Goal: Task Accomplishment & Management: Use online tool/utility

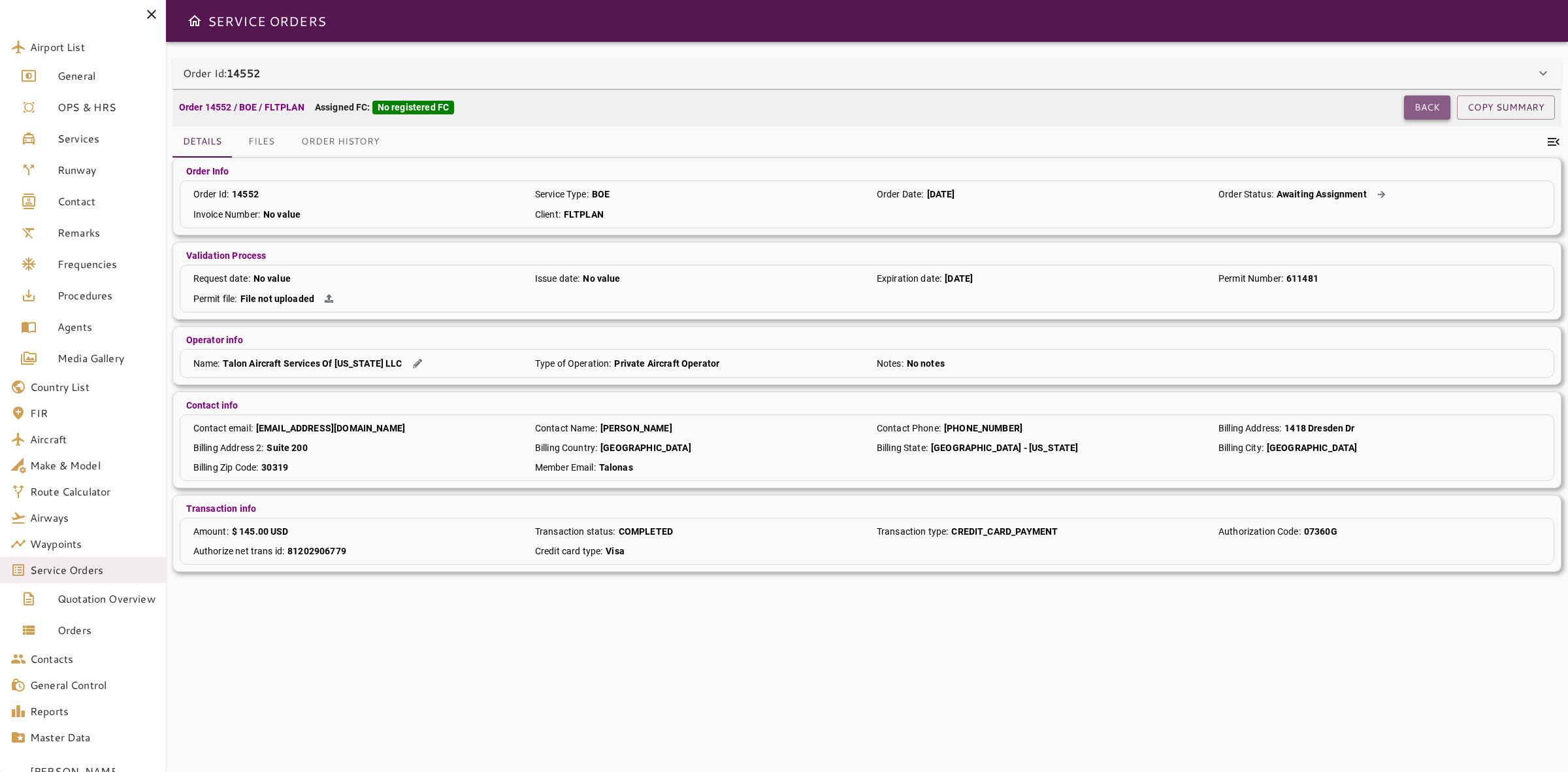
click at [1433, 111] on button "Back" at bounding box center [1427, 107] width 47 height 24
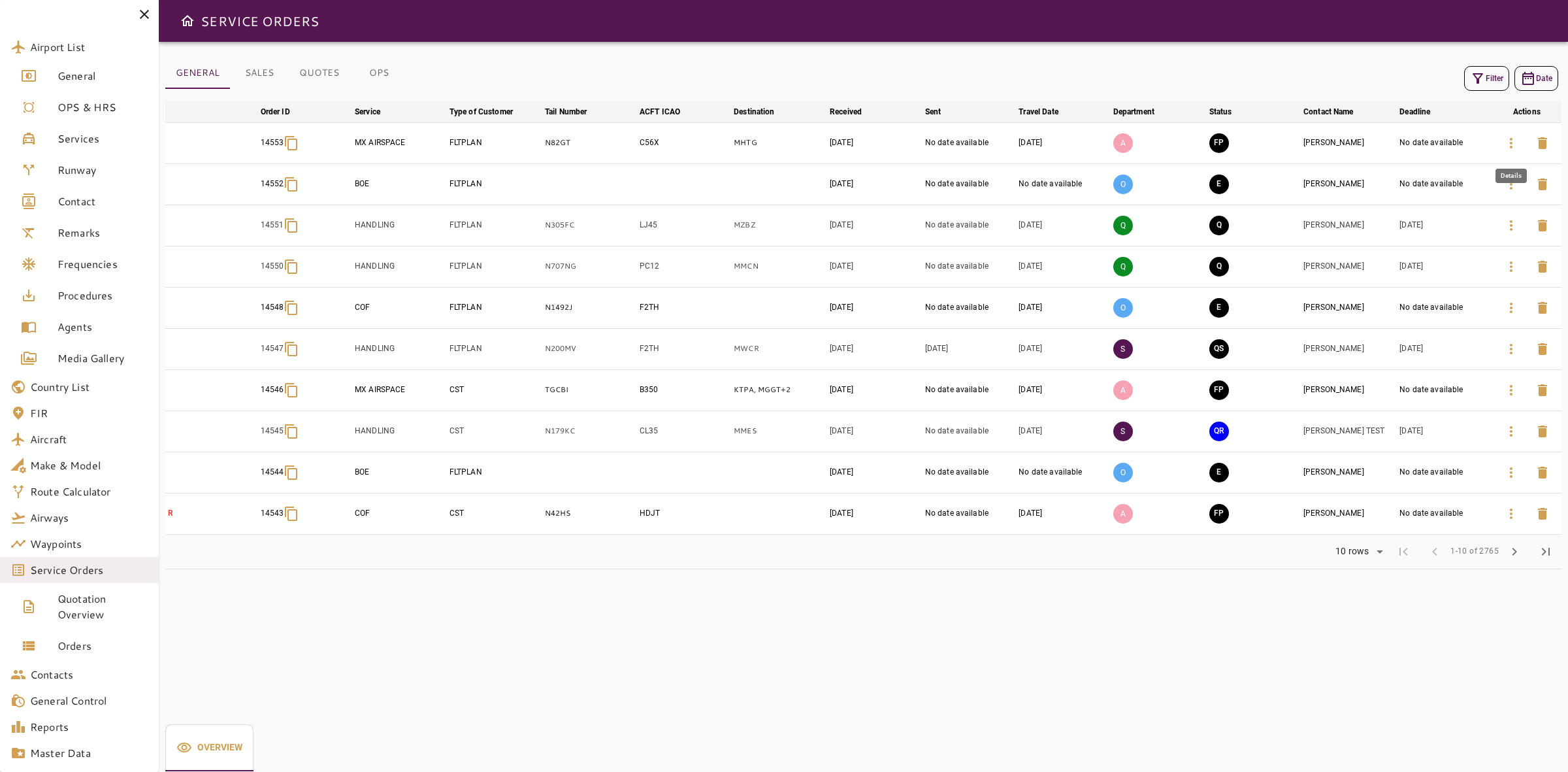
click at [1517, 147] on icon "button" at bounding box center [1512, 143] width 16 height 16
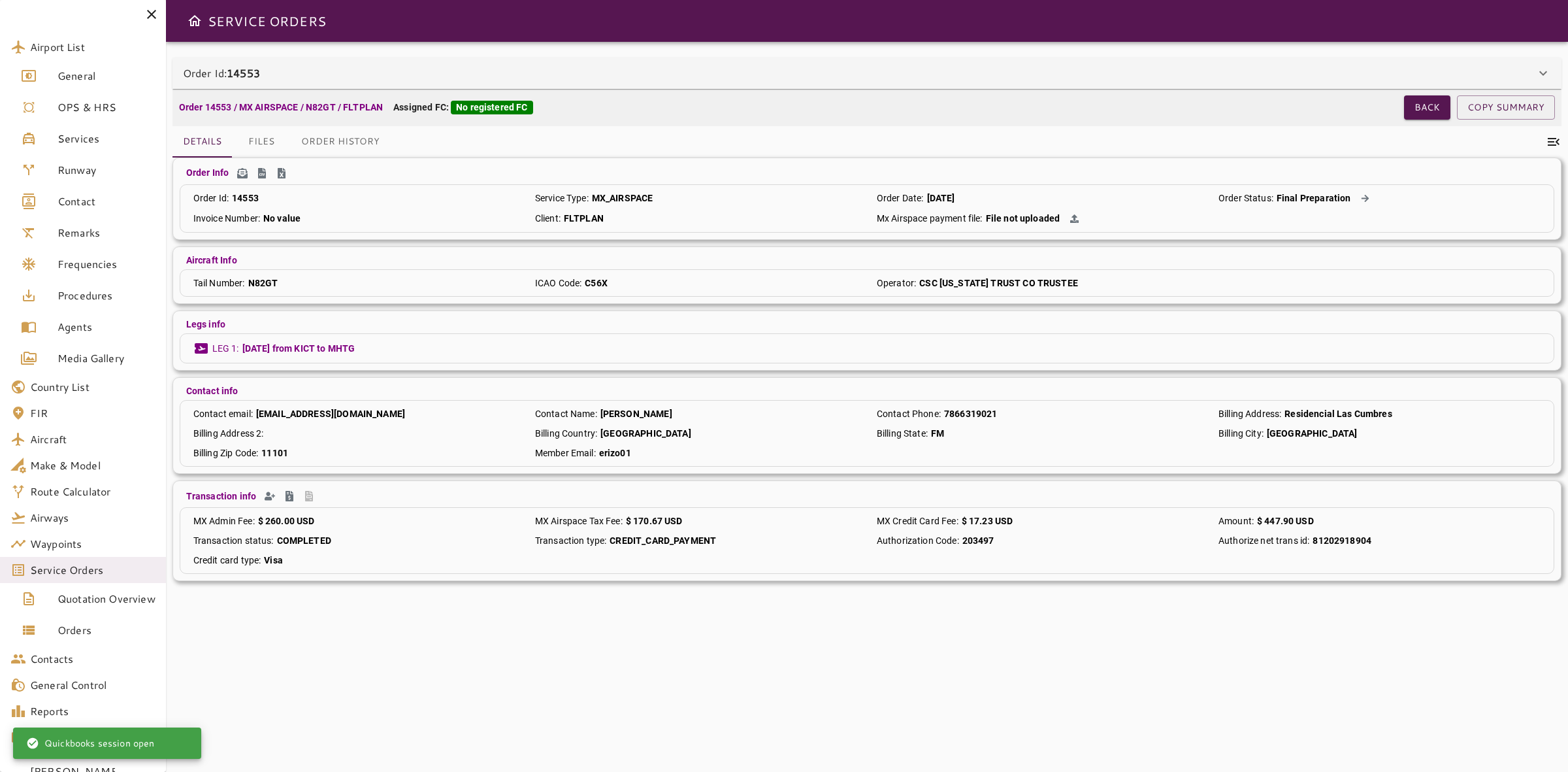
click at [569, 67] on div "Order Id: 14553" at bounding box center [859, 74] width 1353 height 16
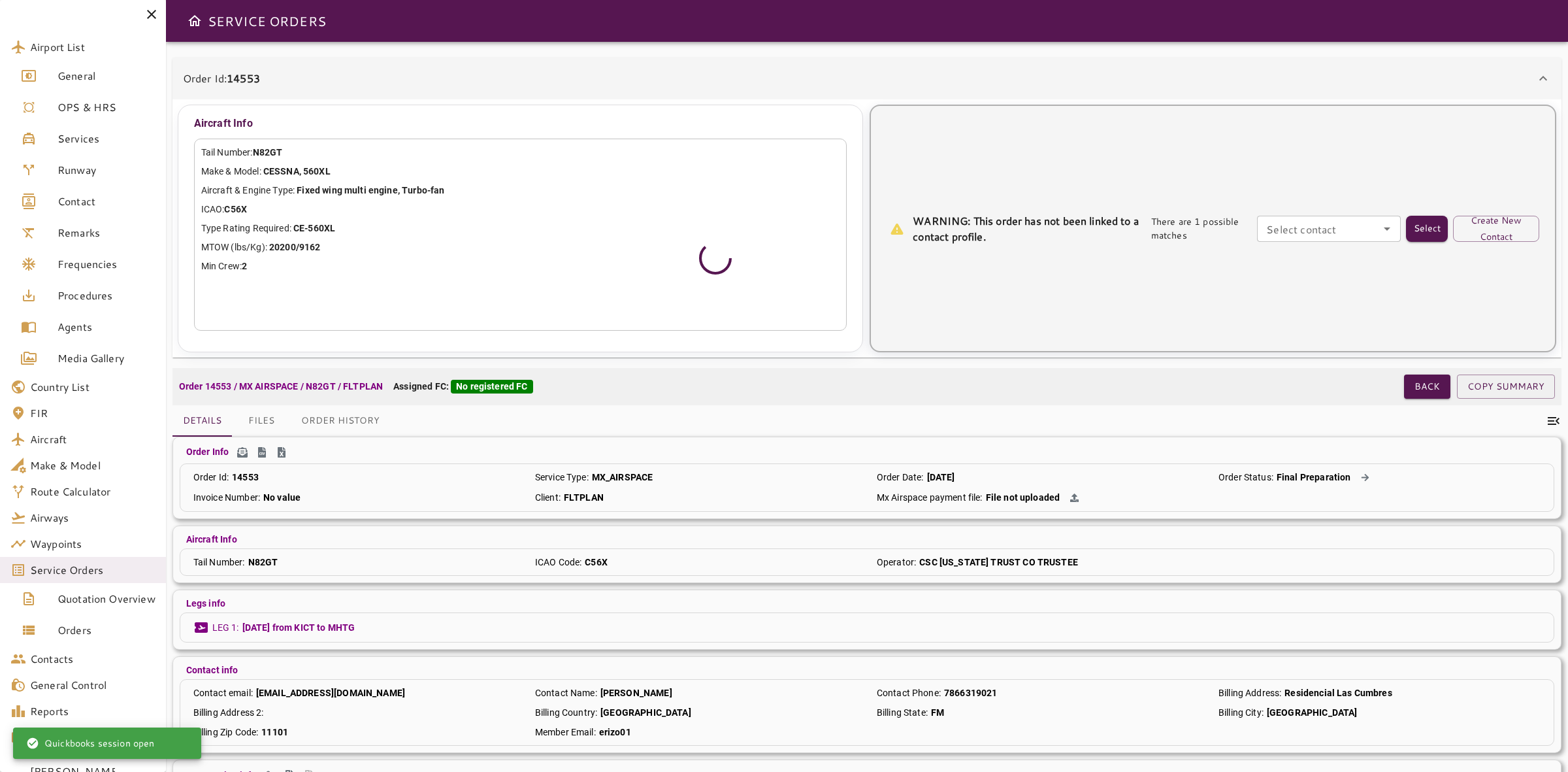
click at [1335, 240] on div "Select contact" at bounding box center [1329, 229] width 144 height 26
click at [1334, 236] on input "Select contact" at bounding box center [1329, 229] width 136 height 18
click at [1325, 259] on li "[PERSON_NAME] -" at bounding box center [1330, 259] width 144 height 24
type input "**********"
click at [1413, 228] on button "Select" at bounding box center [1427, 229] width 42 height 26
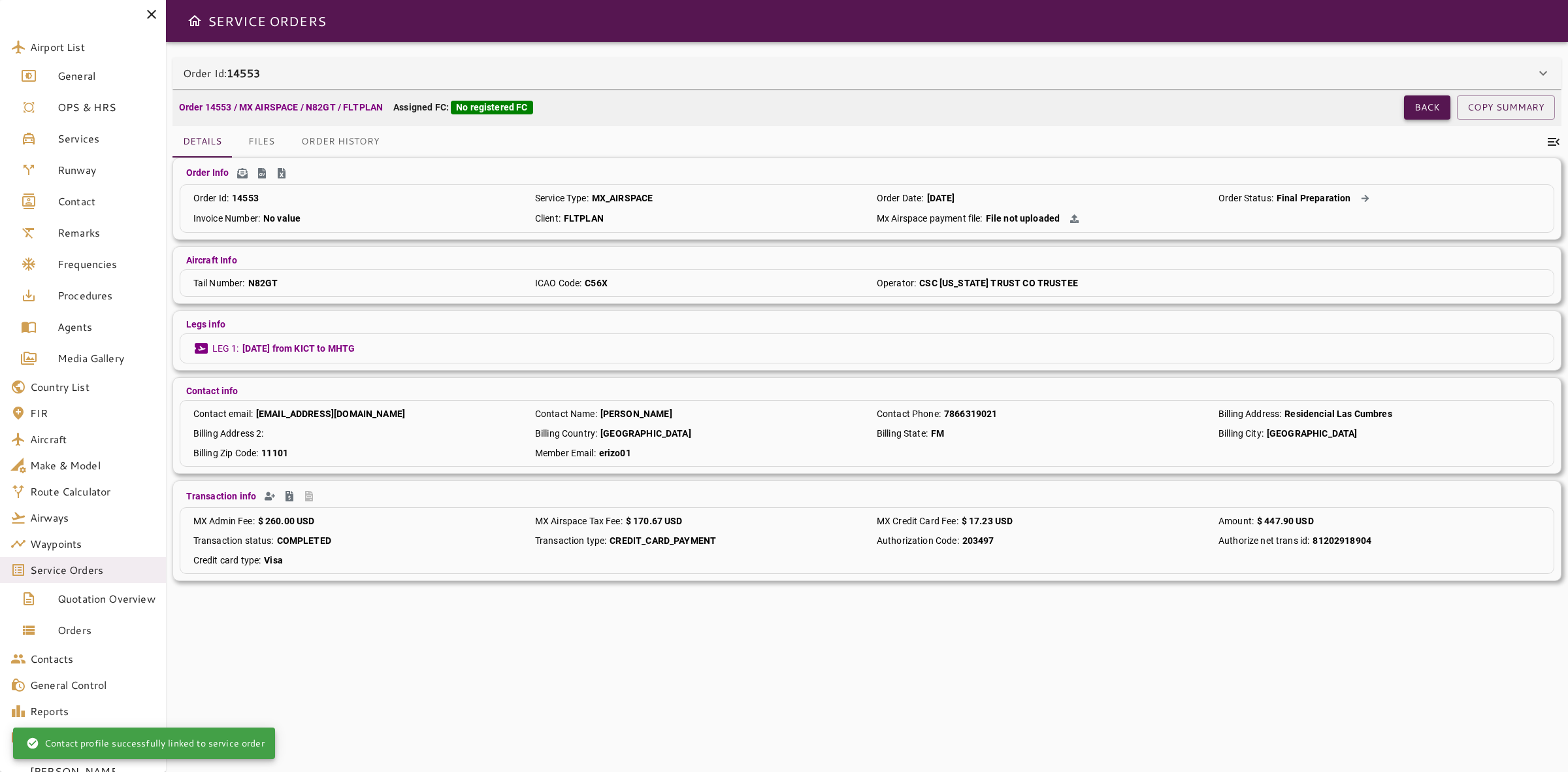
click at [1428, 112] on button "Back" at bounding box center [1427, 107] width 47 height 24
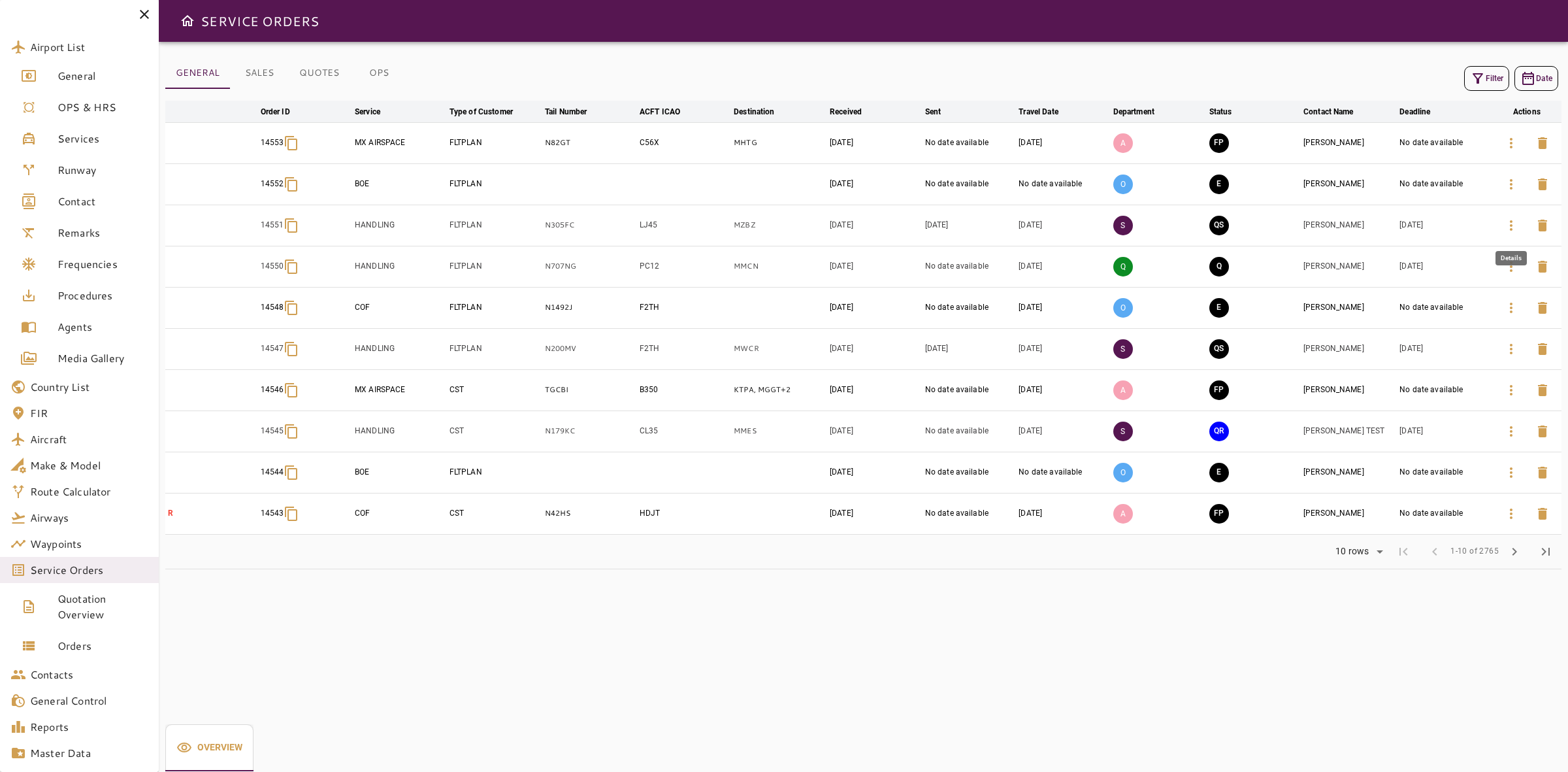
click at [1513, 230] on icon "button" at bounding box center [1512, 226] width 16 height 16
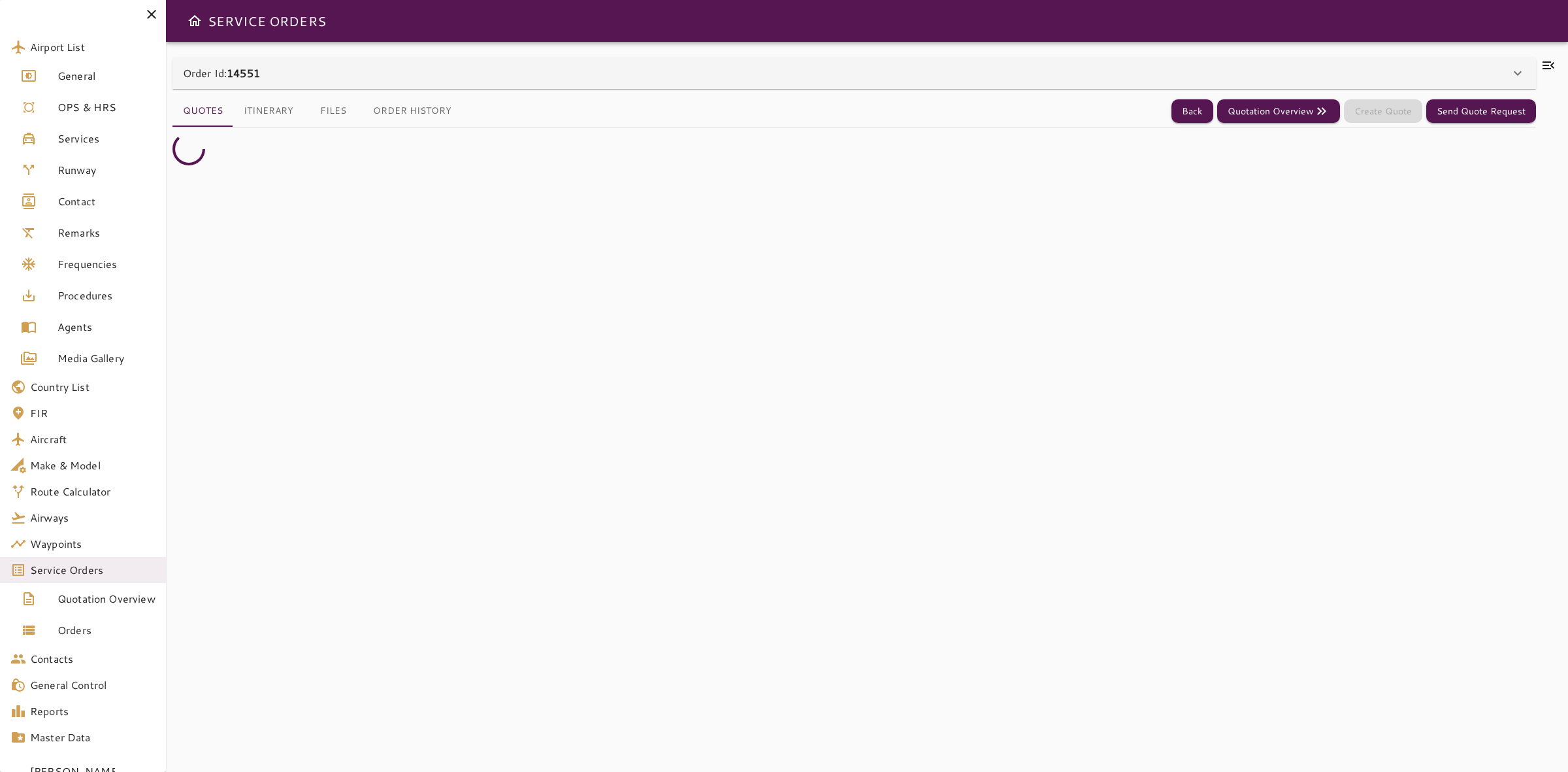
click at [683, 74] on div "Order Id: 14551" at bounding box center [846, 74] width 1327 height 16
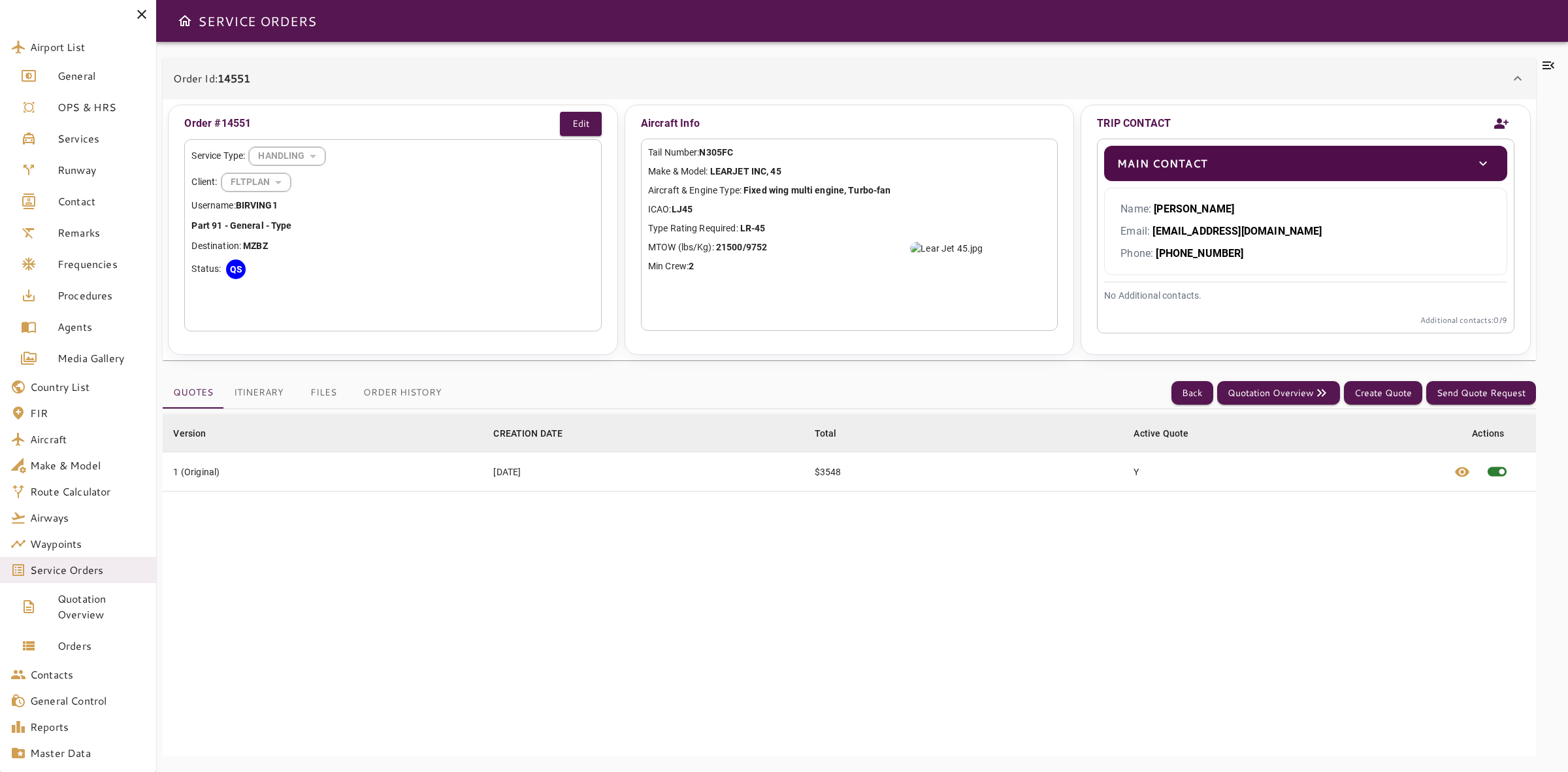
click at [399, 393] on button "Order History" at bounding box center [402, 393] width 99 height 32
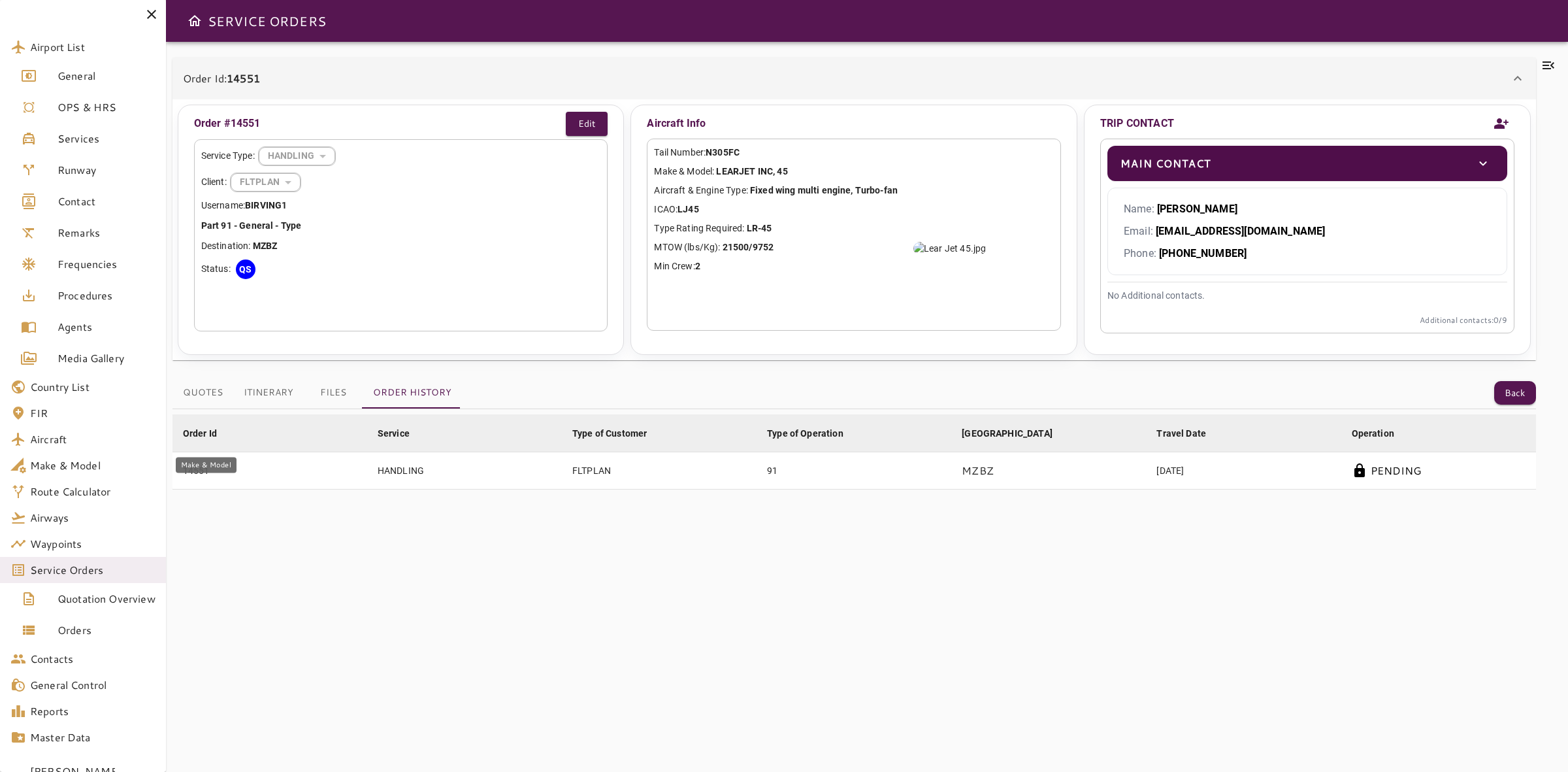
scroll to position [30, 0]
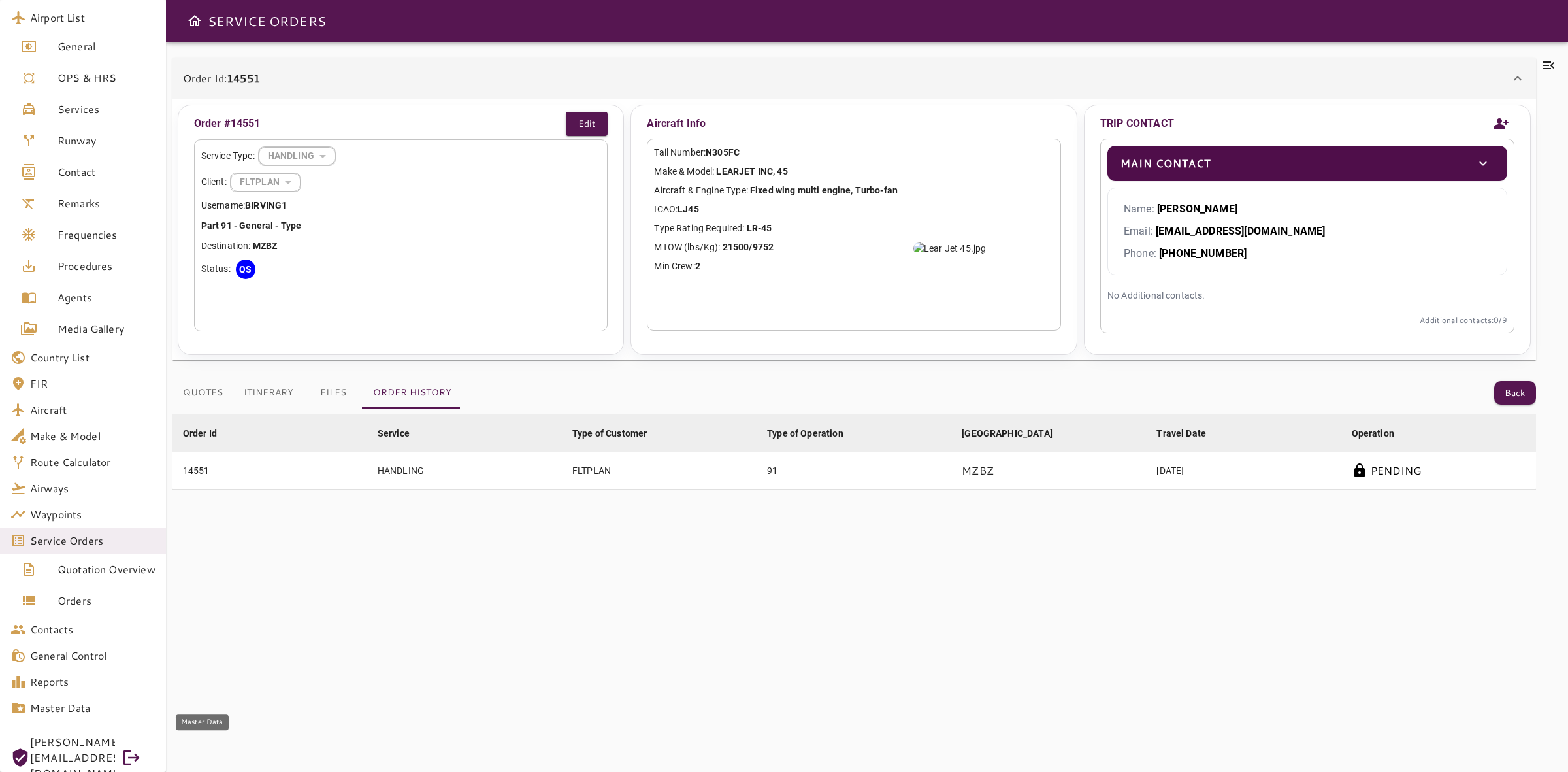
click at [38, 721] on link "Master Data" at bounding box center [83, 708] width 166 height 26
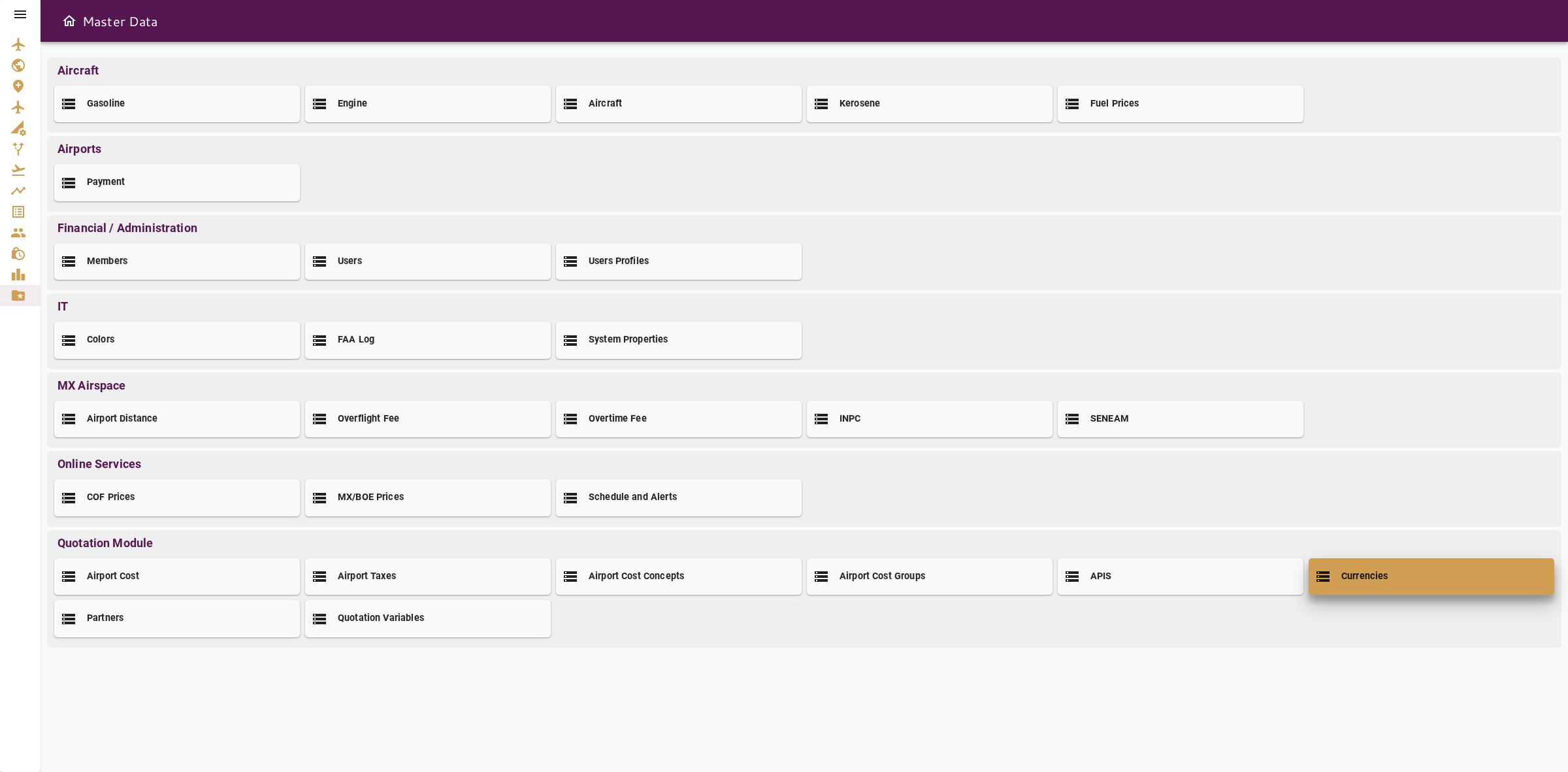
click at [1371, 582] on h2 "Currencies" at bounding box center [1365, 576] width 47 height 14
